Goal: Information Seeking & Learning: Find specific page/section

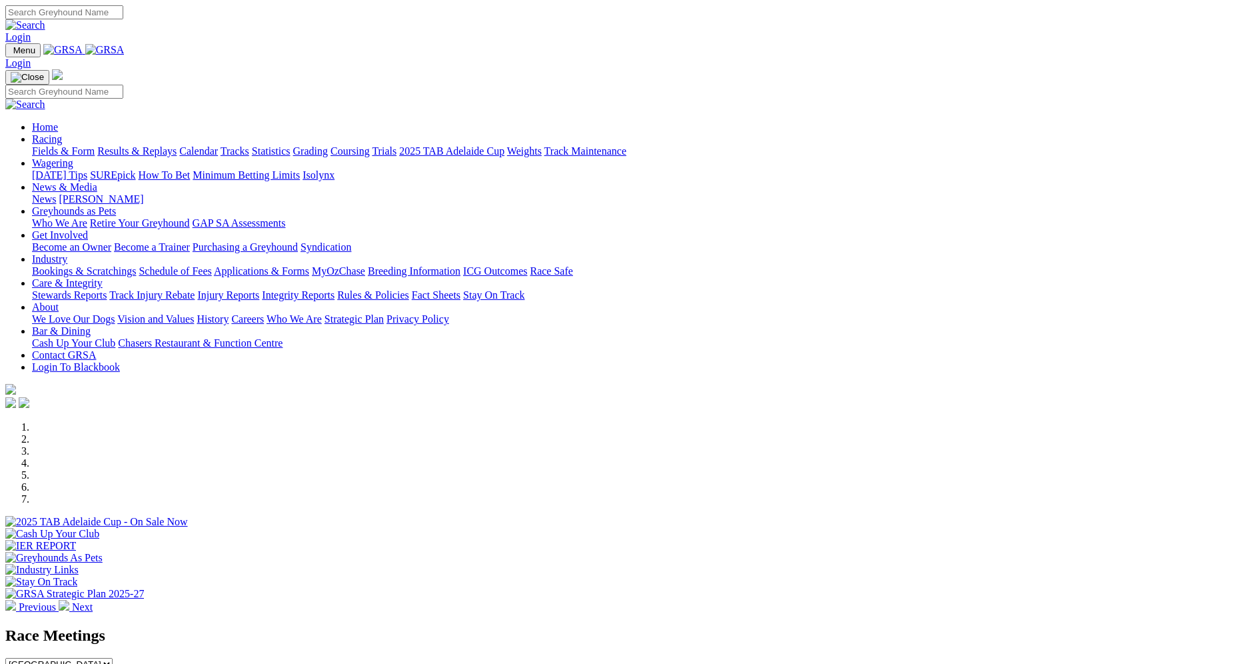
scroll to position [333, 0]
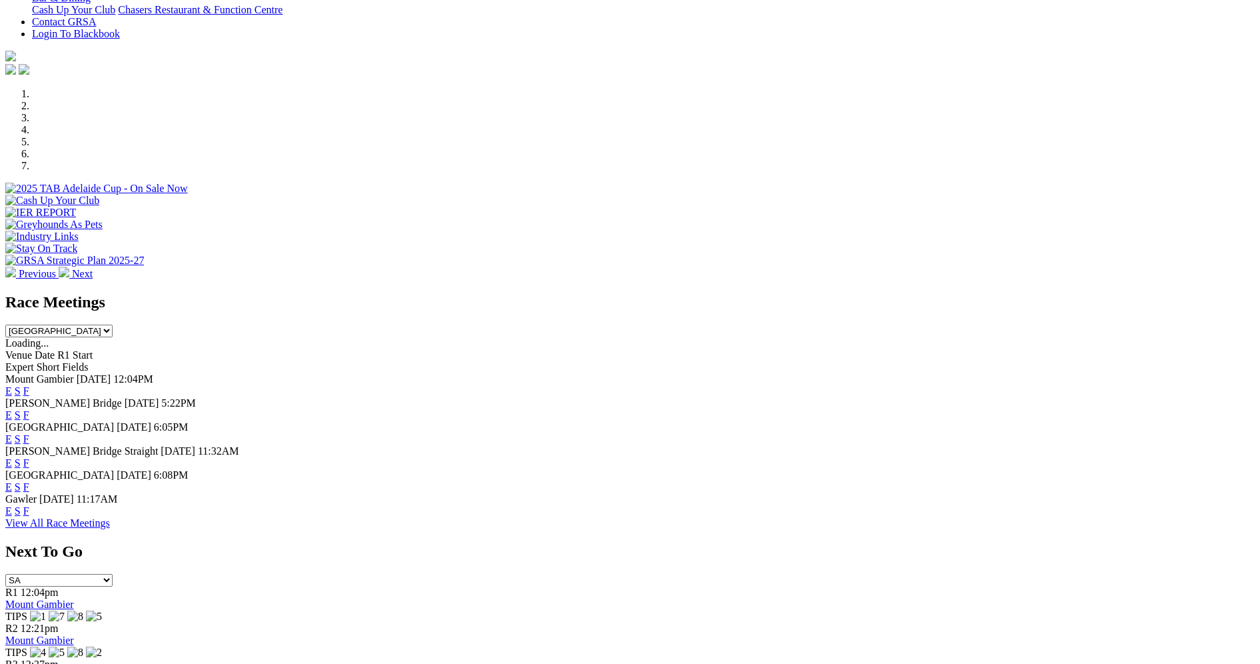
click at [29, 409] on link "F" at bounding box center [26, 414] width 6 height 11
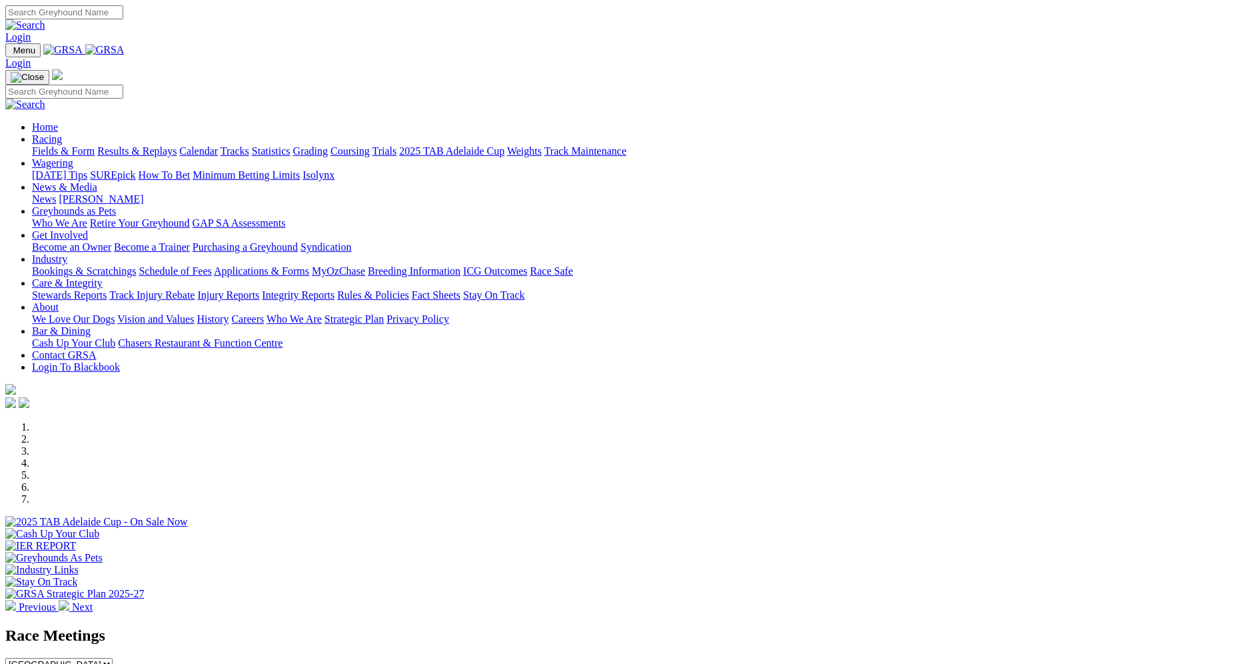
click at [113, 658] on select "South Australia New South Wales Northern Territory Queensland Tasmania Victoria…" at bounding box center [58, 664] width 107 height 13
select select "NSW"
click at [113, 658] on select "South Australia New South Wales Northern Territory Queensland Tasmania Victoria…" at bounding box center [58, 664] width 107 height 13
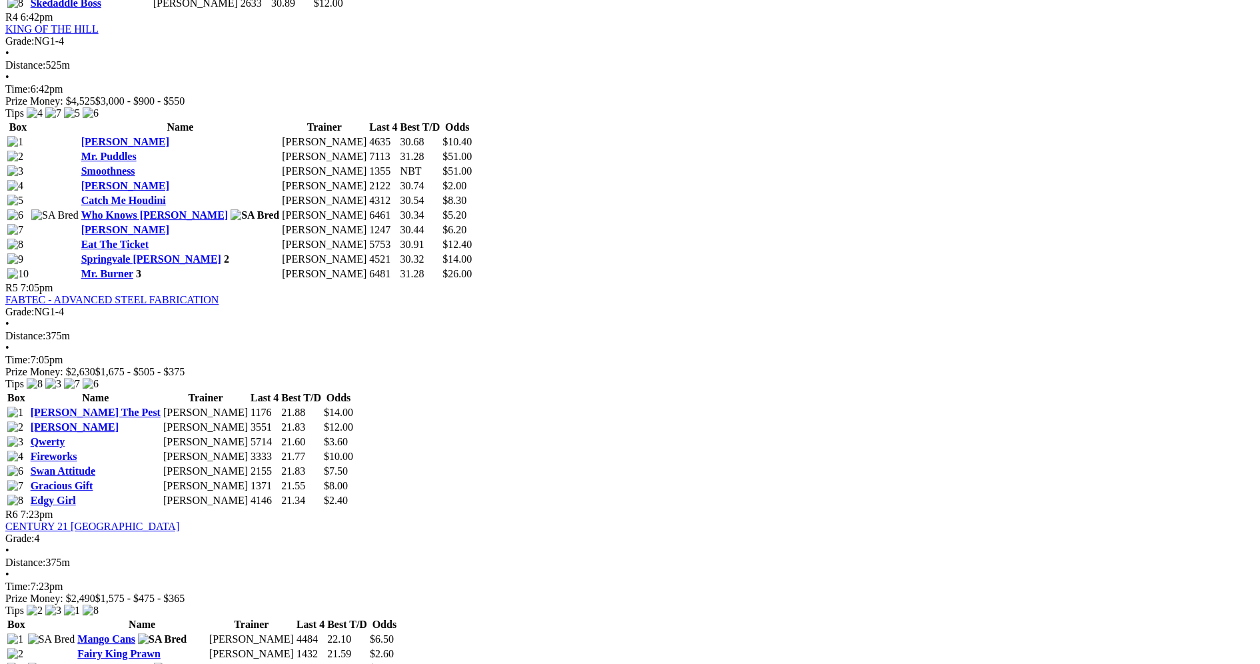
scroll to position [1400, 0]
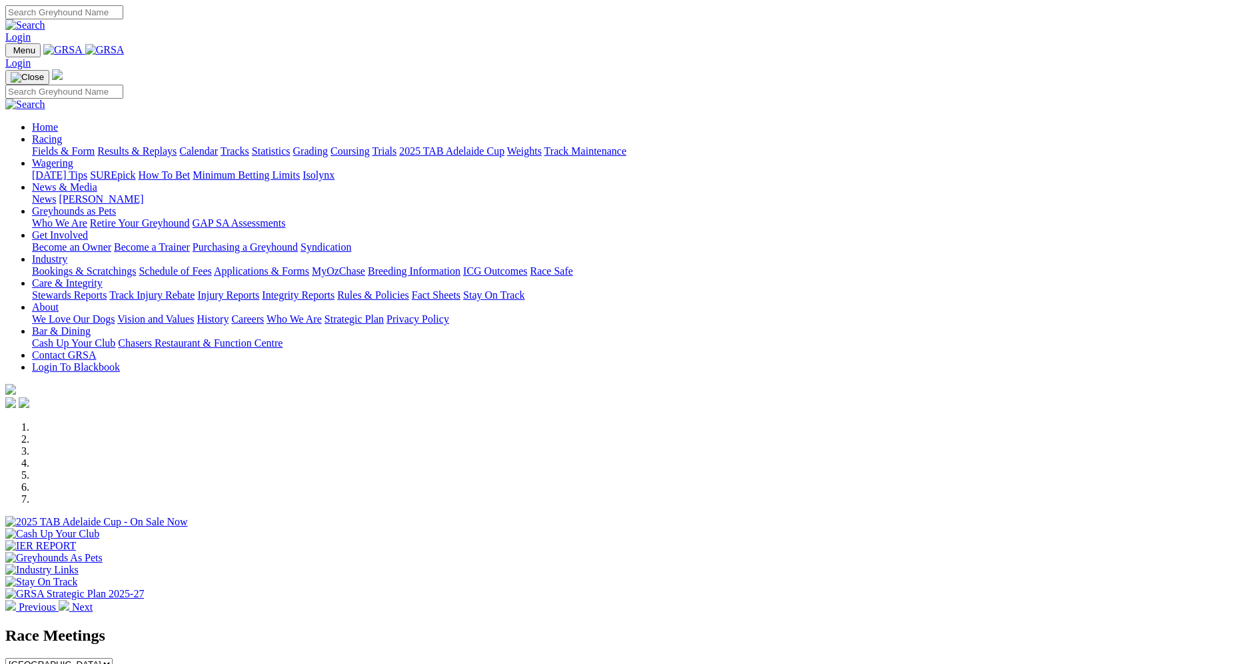
select select "[GEOGRAPHIC_DATA]"
click at [335, 289] on link "Integrity Reports" at bounding box center [298, 294] width 73 height 11
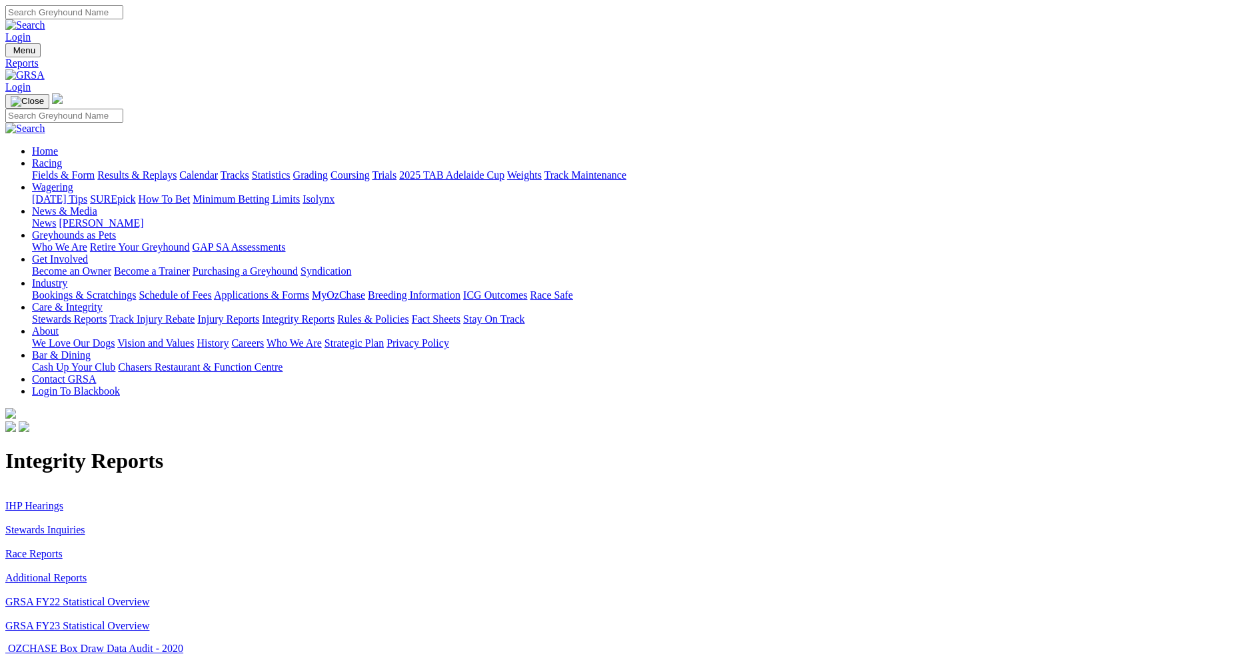
click at [85, 524] on link "Stewards Inquiries" at bounding box center [45, 529] width 80 height 11
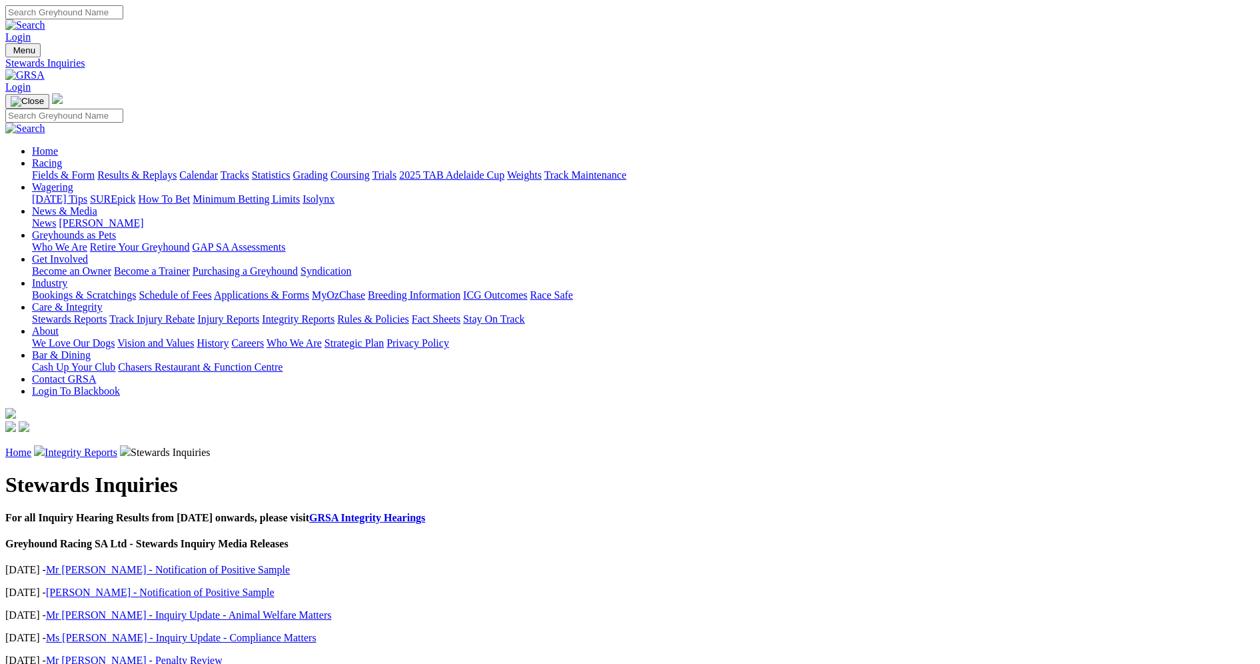
click at [425, 512] on link "GRSA Integrity Hearings" at bounding box center [367, 517] width 116 height 11
